Goal: Task Accomplishment & Management: Manage account settings

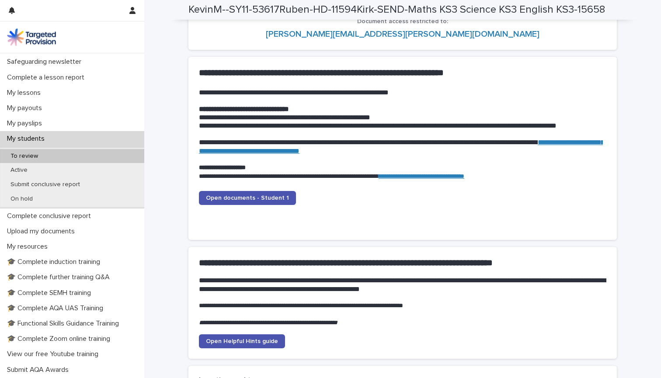
scroll to position [93, 0]
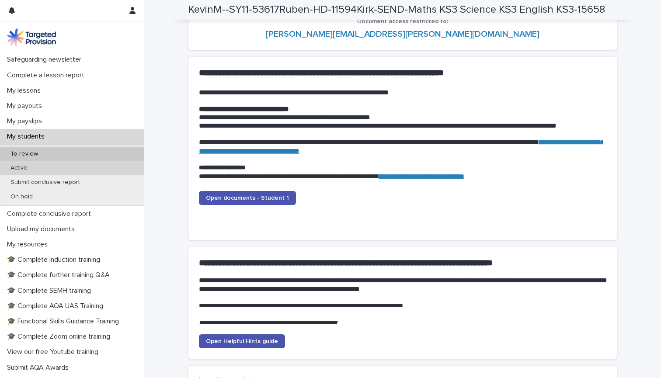
click at [26, 169] on p "Active" at bounding box center [18, 167] width 31 height 7
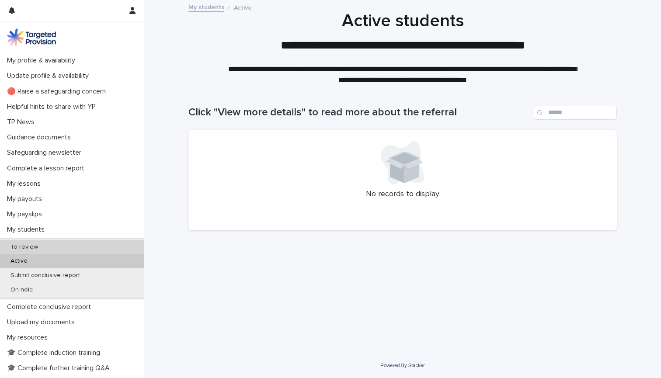
click at [33, 247] on p "To review" at bounding box center [24, 247] width 42 height 7
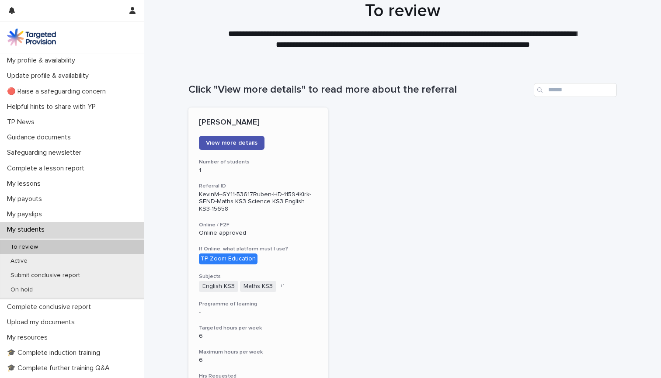
scroll to position [22, 0]
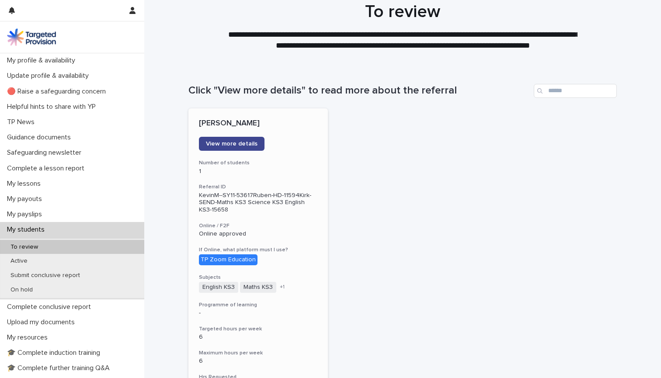
click at [231, 144] on span "View more details" at bounding box center [232, 144] width 52 height 6
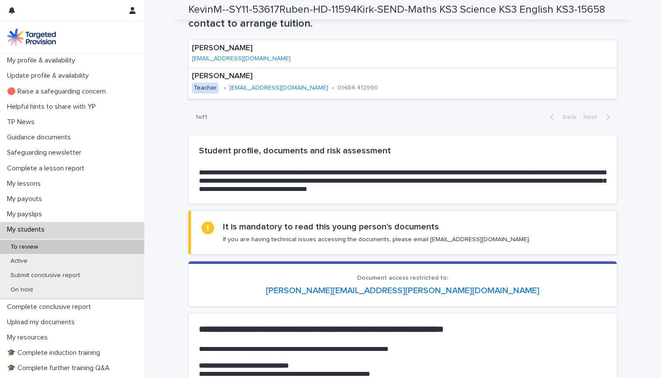
scroll to position [665, 0]
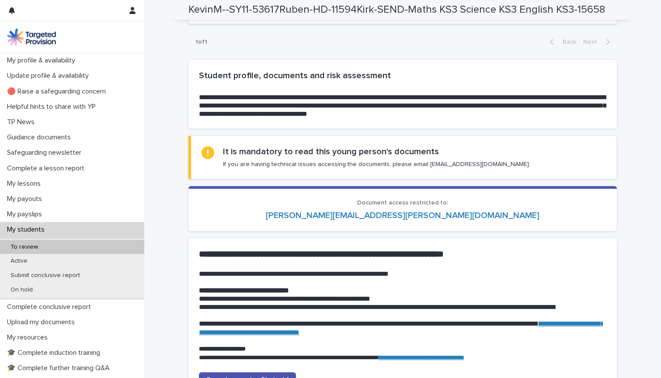
click at [384, 212] on link "[PERSON_NAME][EMAIL_ADDRESS][PERSON_NAME][DOMAIN_NAME]" at bounding box center [403, 215] width 274 height 9
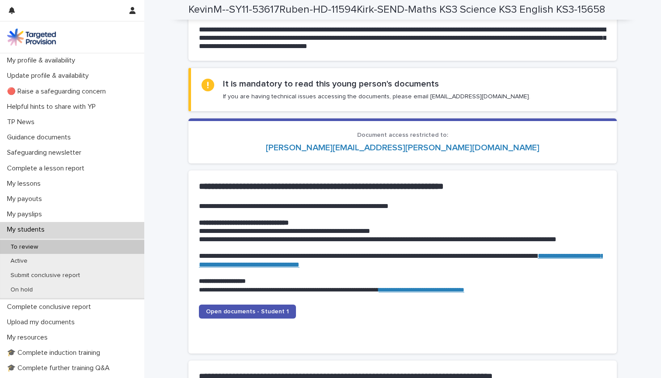
scroll to position [757, 0]
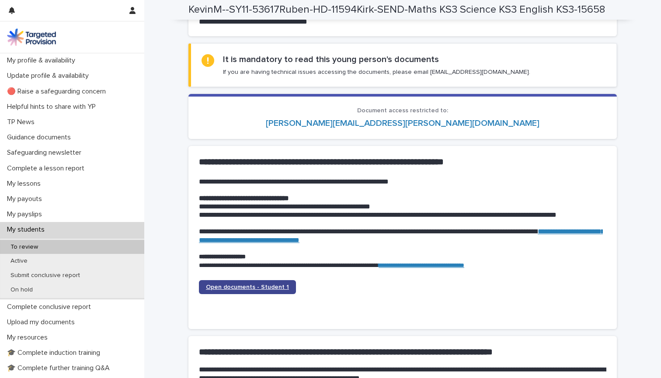
click at [278, 284] on span "Open documents - Student 1" at bounding box center [247, 287] width 83 height 6
click at [252, 284] on span "Open documents - Student 1" at bounding box center [247, 287] width 83 height 6
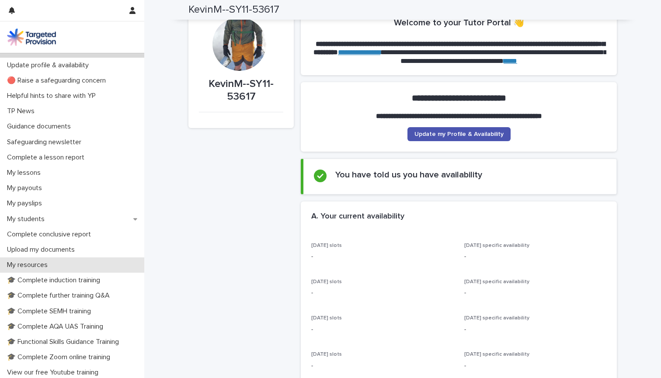
scroll to position [12, 0]
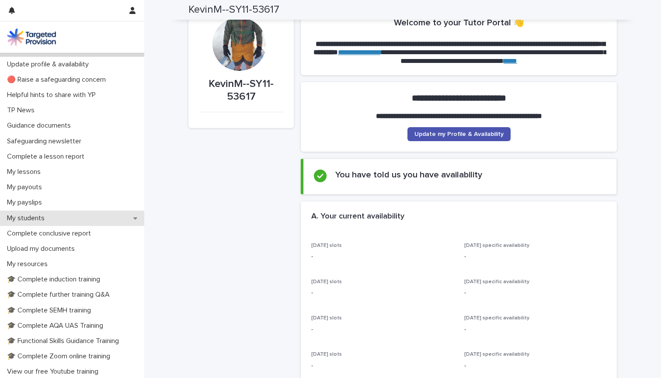
click at [40, 216] on p "My students" at bounding box center [27, 218] width 48 height 8
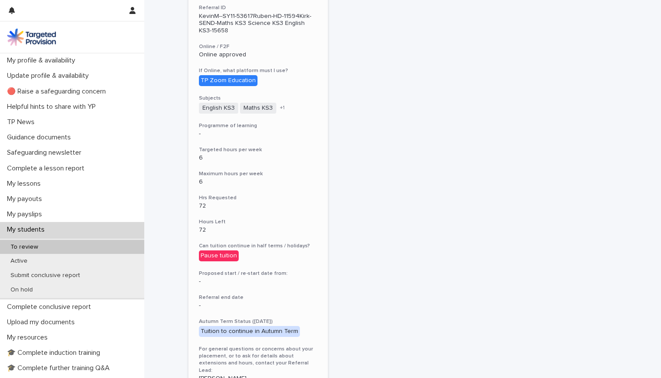
scroll to position [126, 0]
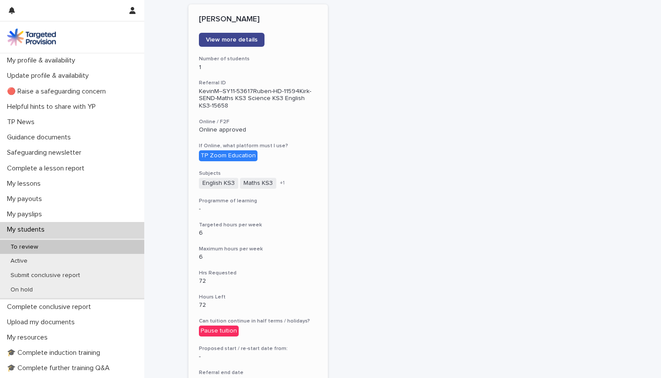
click at [233, 40] on span "View more details" at bounding box center [232, 40] width 52 height 6
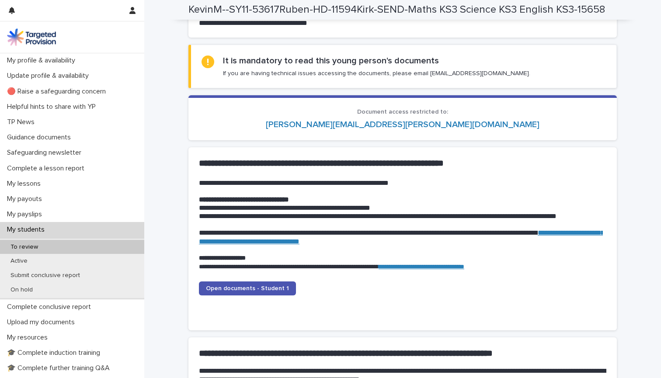
scroll to position [762, 0]
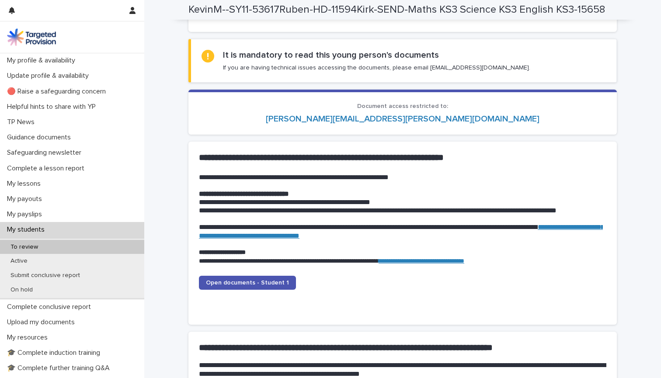
click at [442, 258] on link "**********" at bounding box center [422, 261] width 86 height 6
click at [275, 280] on span "Open documents - Student 1" at bounding box center [247, 283] width 83 height 6
click at [272, 280] on span "Open documents - Student 1" at bounding box center [247, 283] width 83 height 6
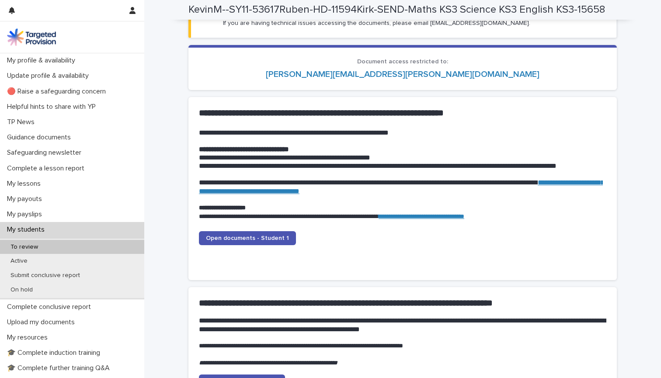
scroll to position [808, 0]
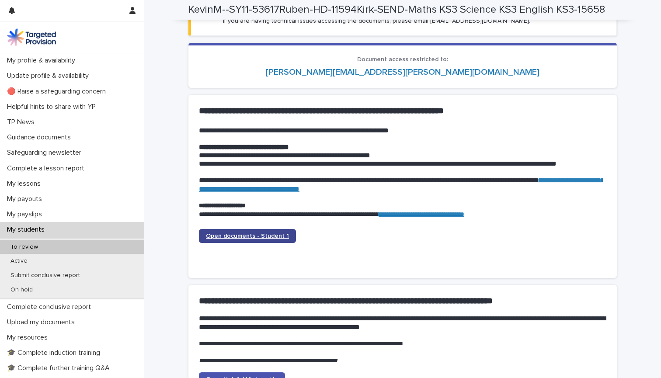
click at [231, 233] on span "Open documents - Student 1" at bounding box center [247, 236] width 83 height 6
click at [342, 183] on link "**********" at bounding box center [401, 184] width 405 height 15
click at [443, 211] on link "**********" at bounding box center [422, 214] width 86 height 6
